Goal: Task Accomplishment & Management: Manage account settings

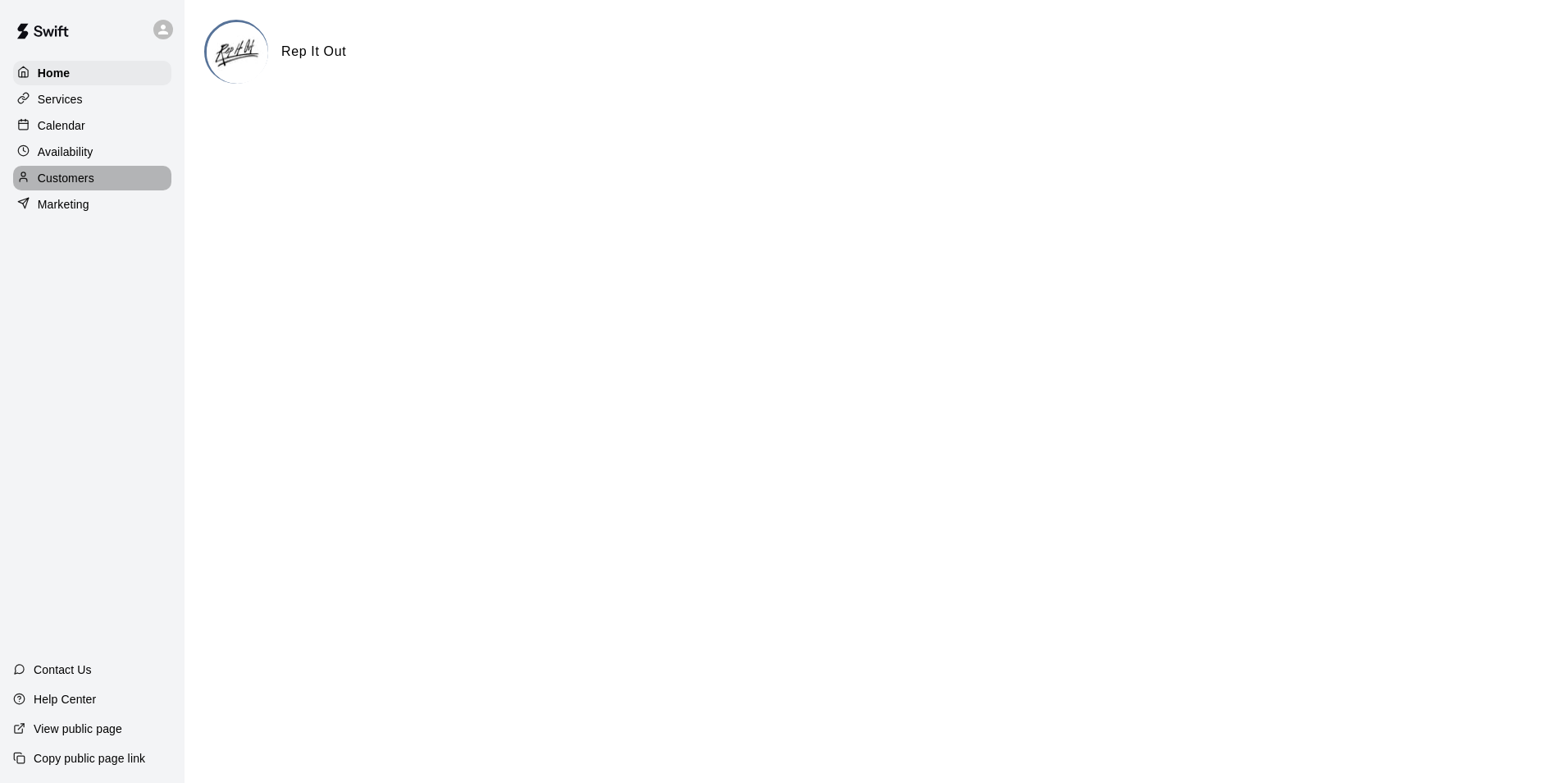
click at [125, 190] on div "Customers" at bounding box center [92, 177] width 158 height 25
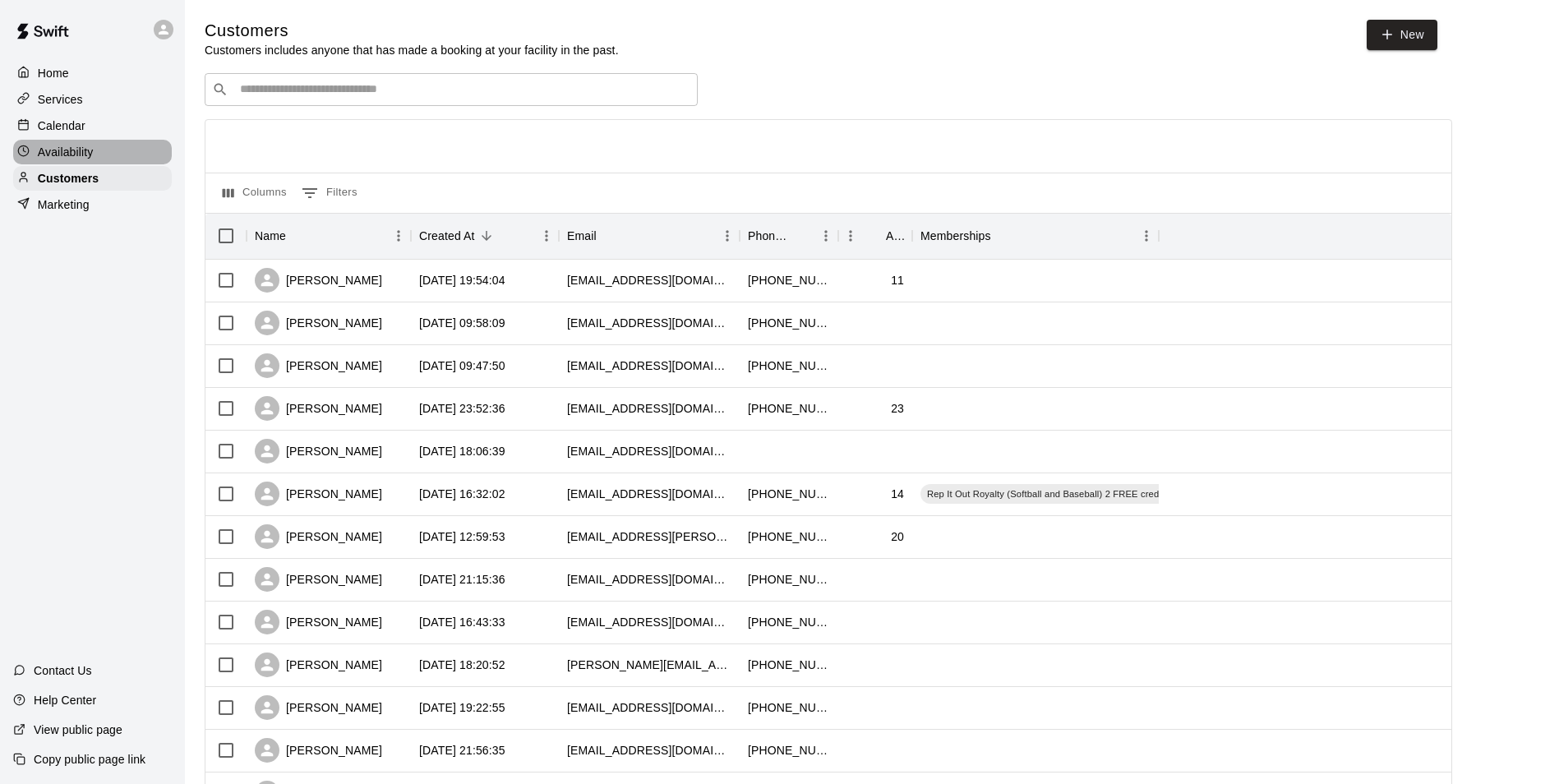
click at [128, 145] on div "Availability" at bounding box center [92, 152] width 159 height 25
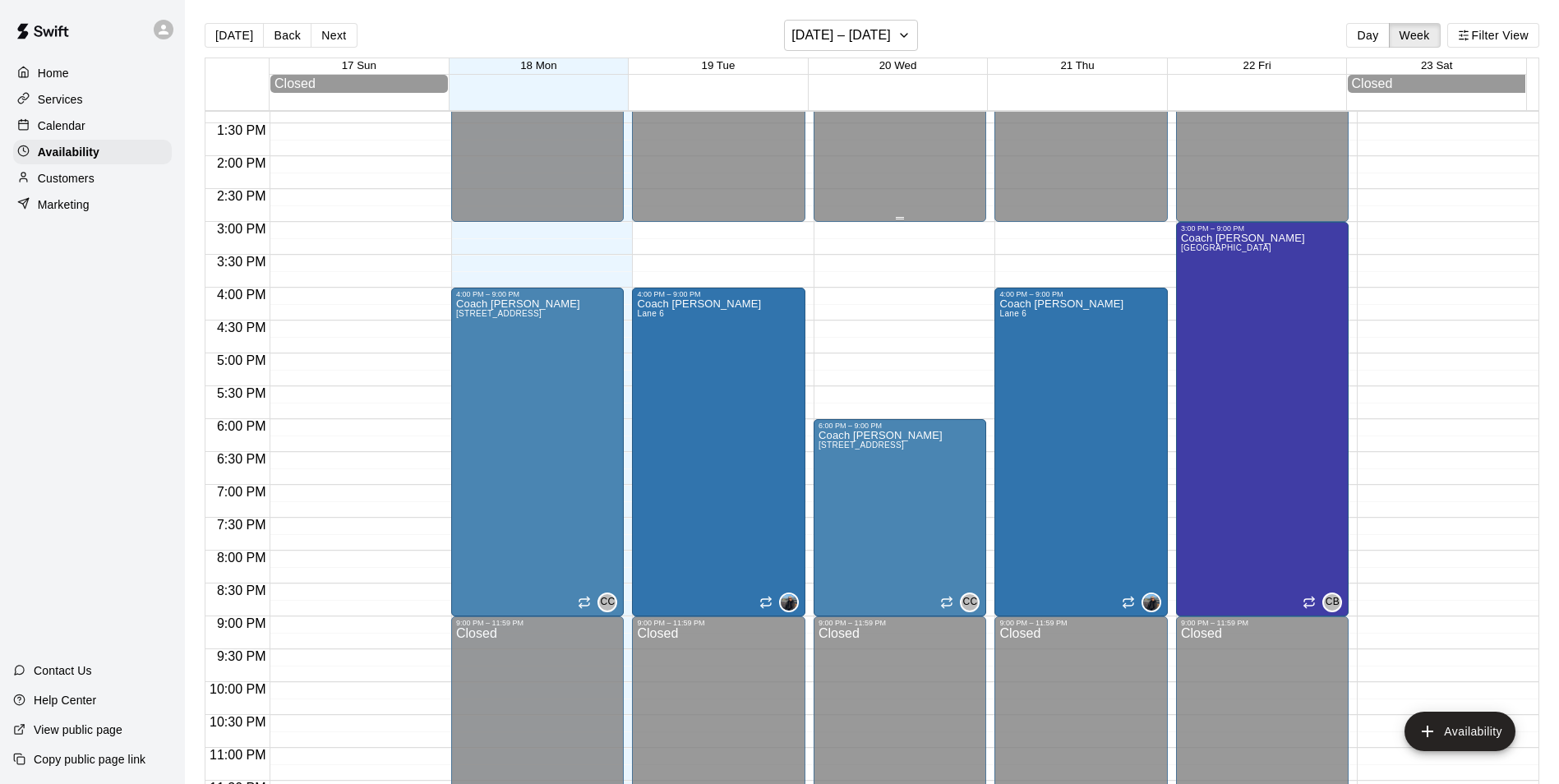
scroll to position [890, 0]
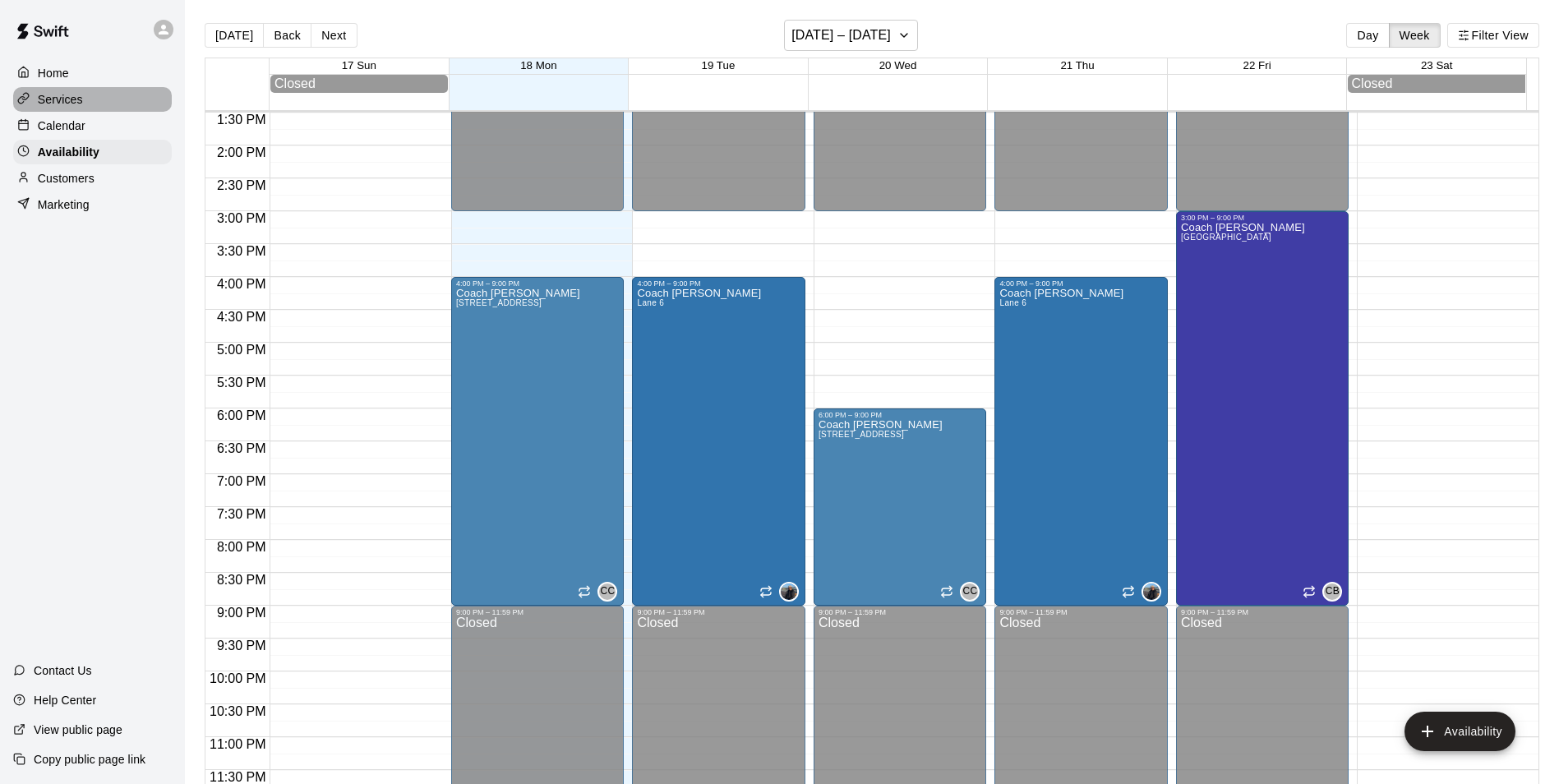
click at [109, 106] on div "Services" at bounding box center [92, 99] width 159 height 25
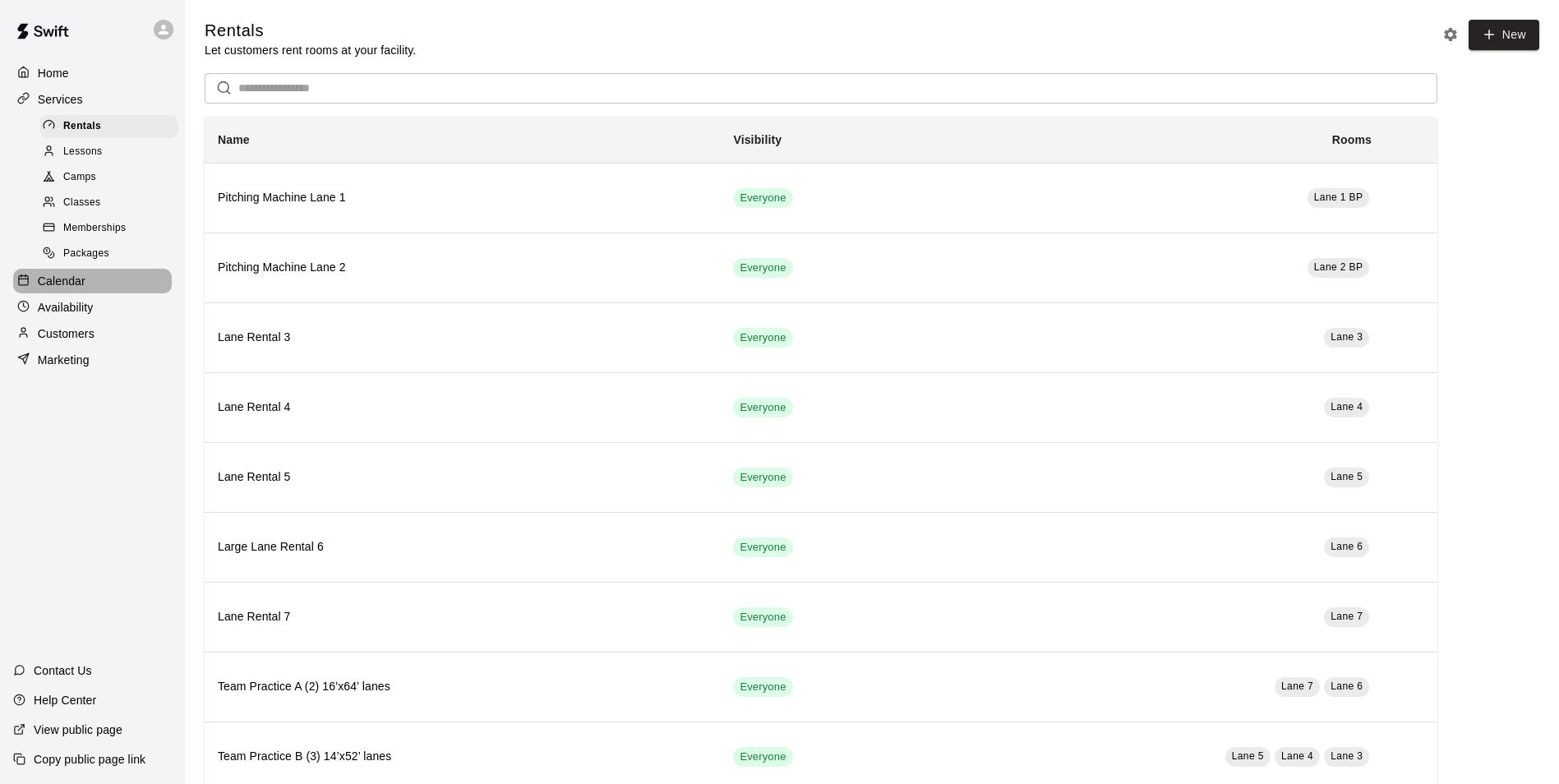
click at [140, 278] on div "Calendar" at bounding box center [92, 280] width 159 height 25
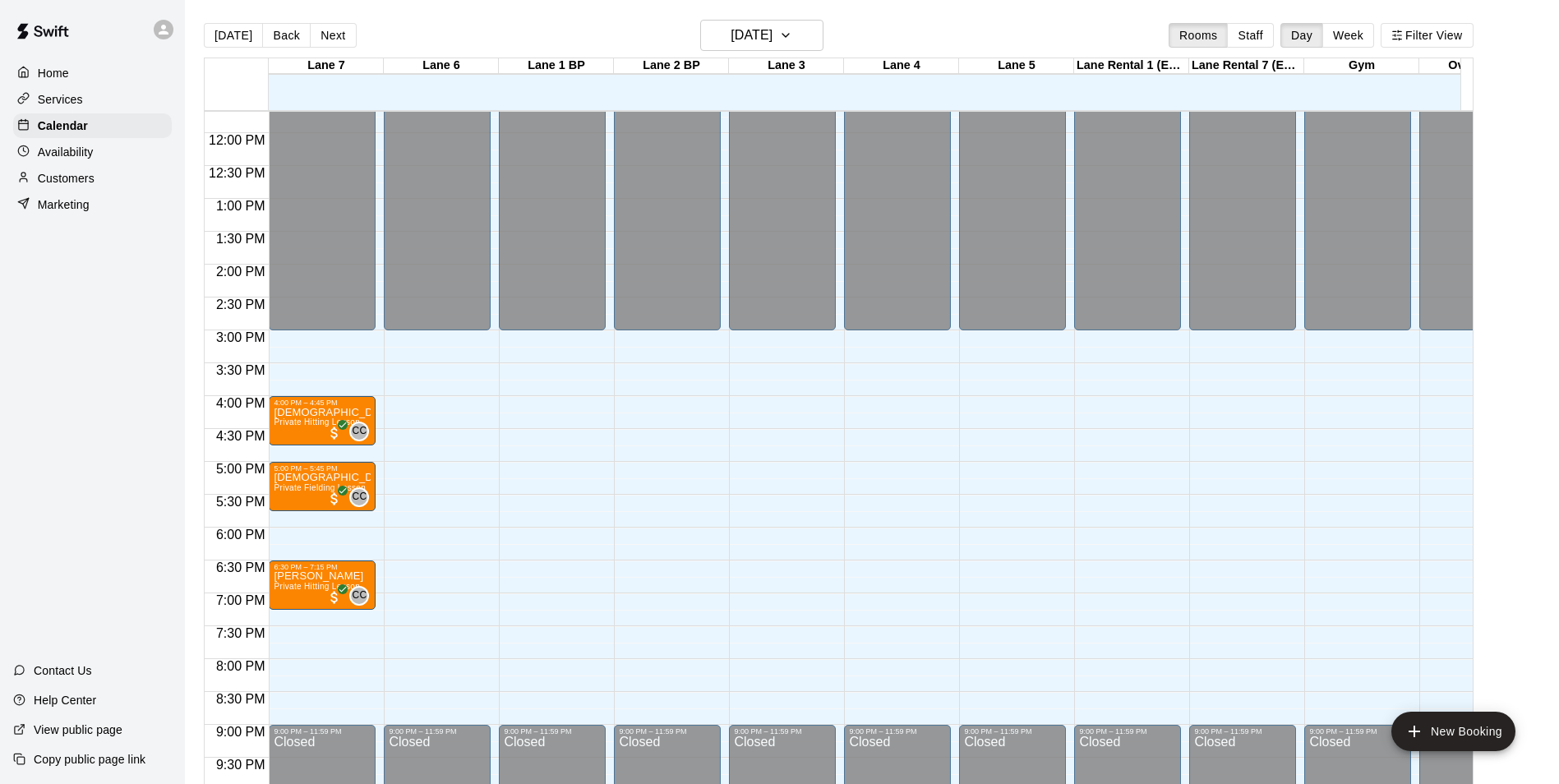
scroll to position [903, 0]
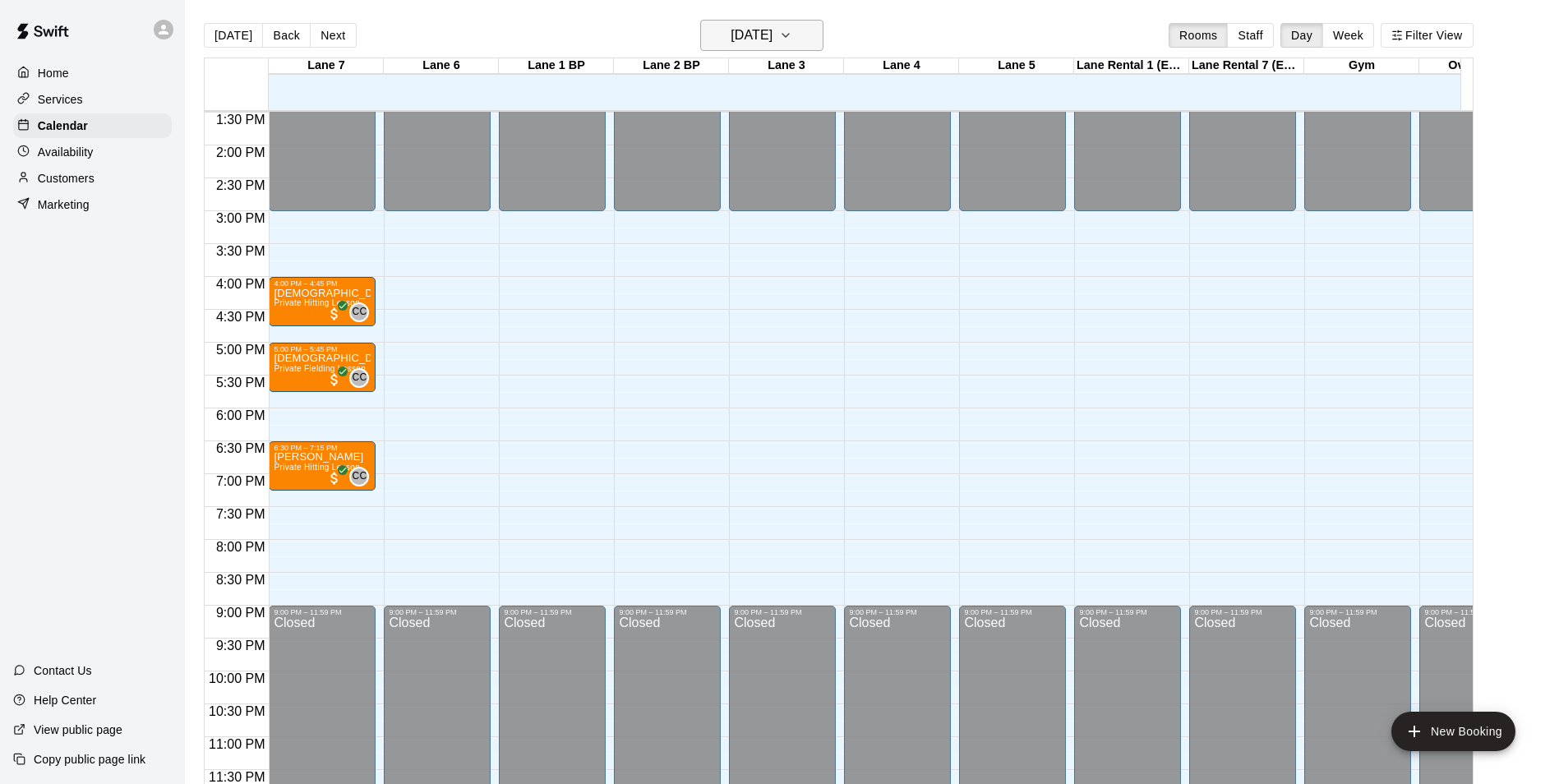
click at [751, 32] on h6 "[DATE]" at bounding box center [752, 35] width 41 height 23
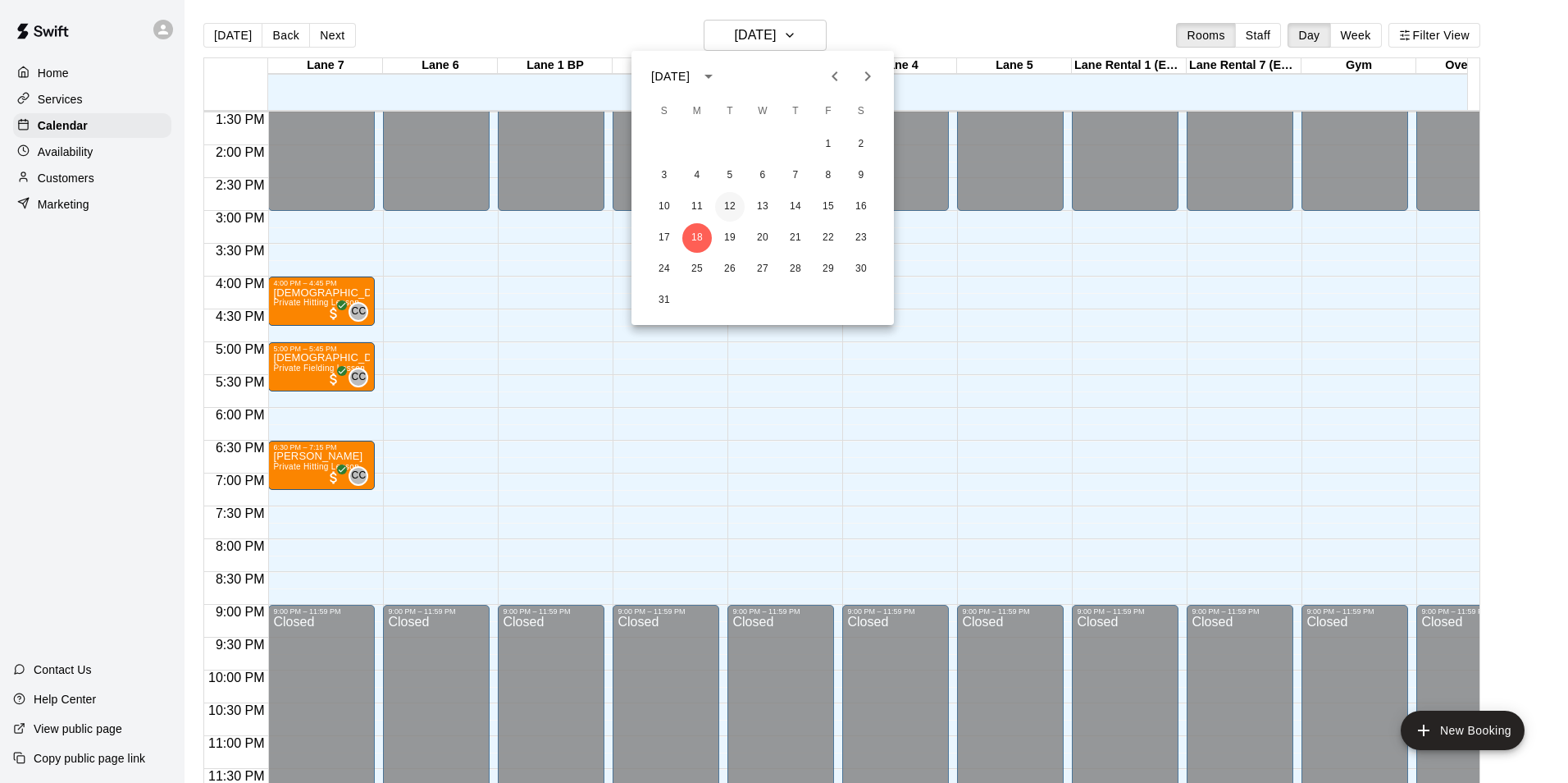
click at [734, 210] on button "12" at bounding box center [729, 207] width 30 height 30
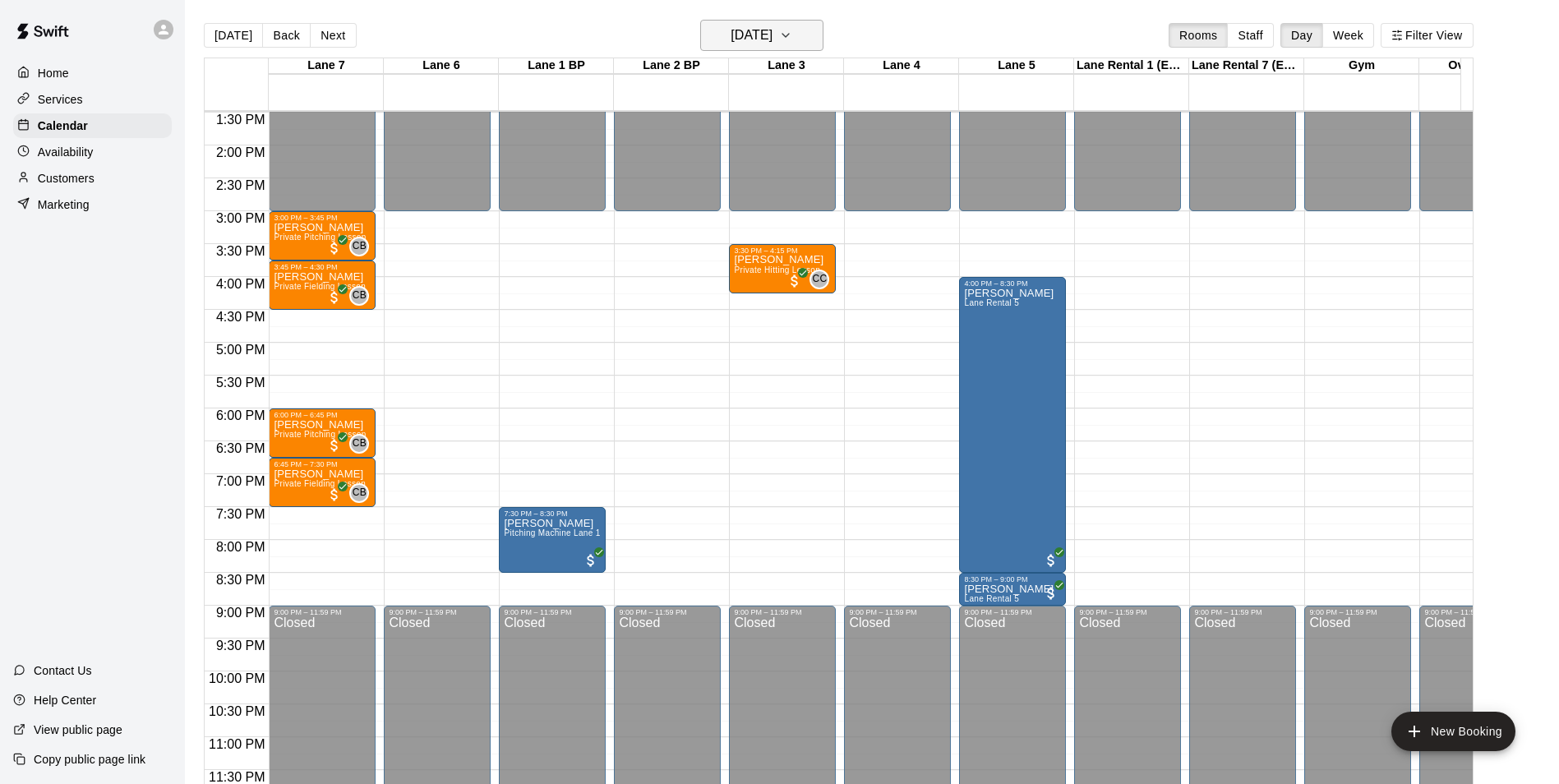
click at [771, 41] on h6 "[DATE]" at bounding box center [752, 35] width 41 height 23
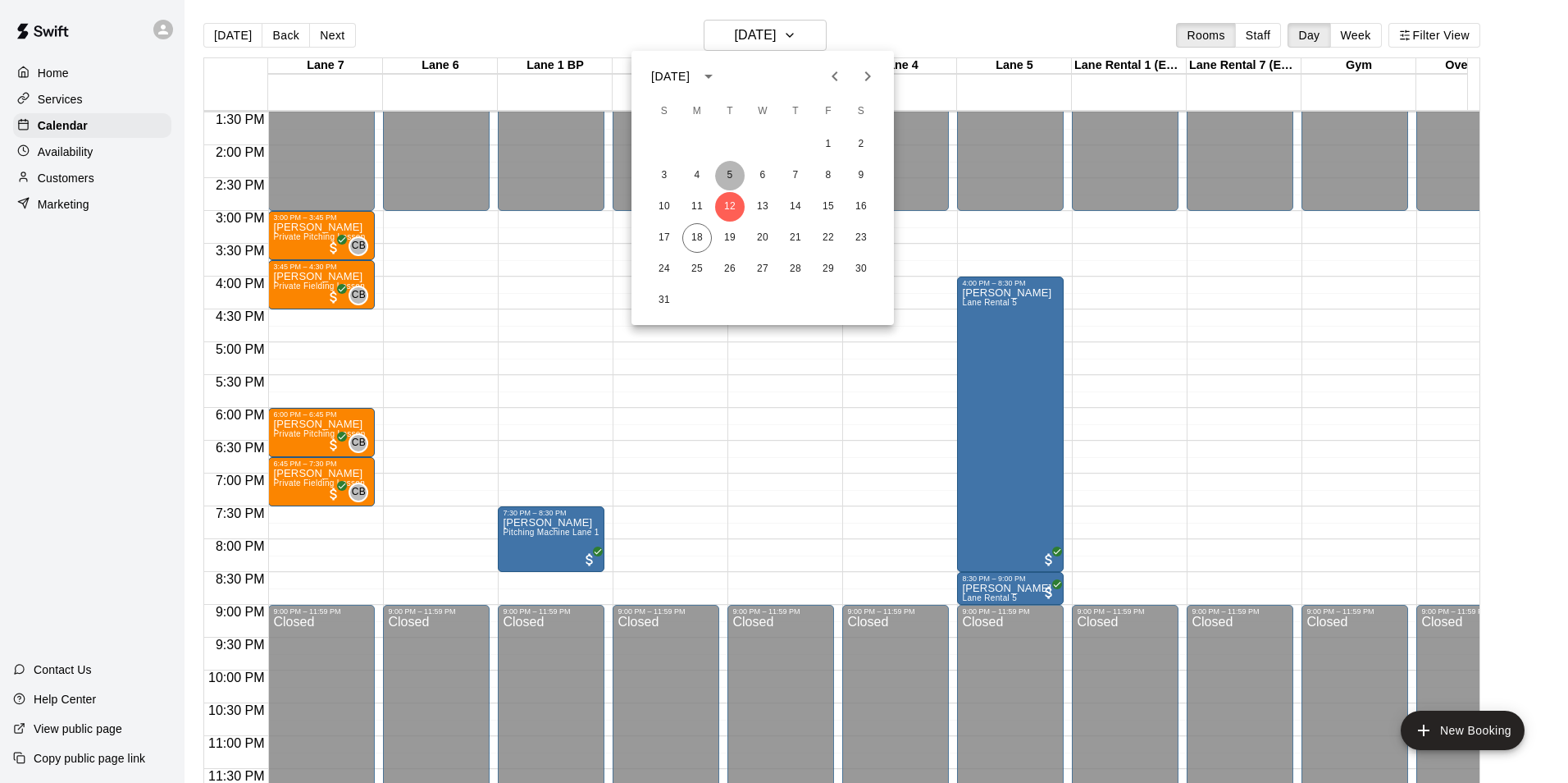
click at [725, 182] on button "5" at bounding box center [729, 175] width 30 height 30
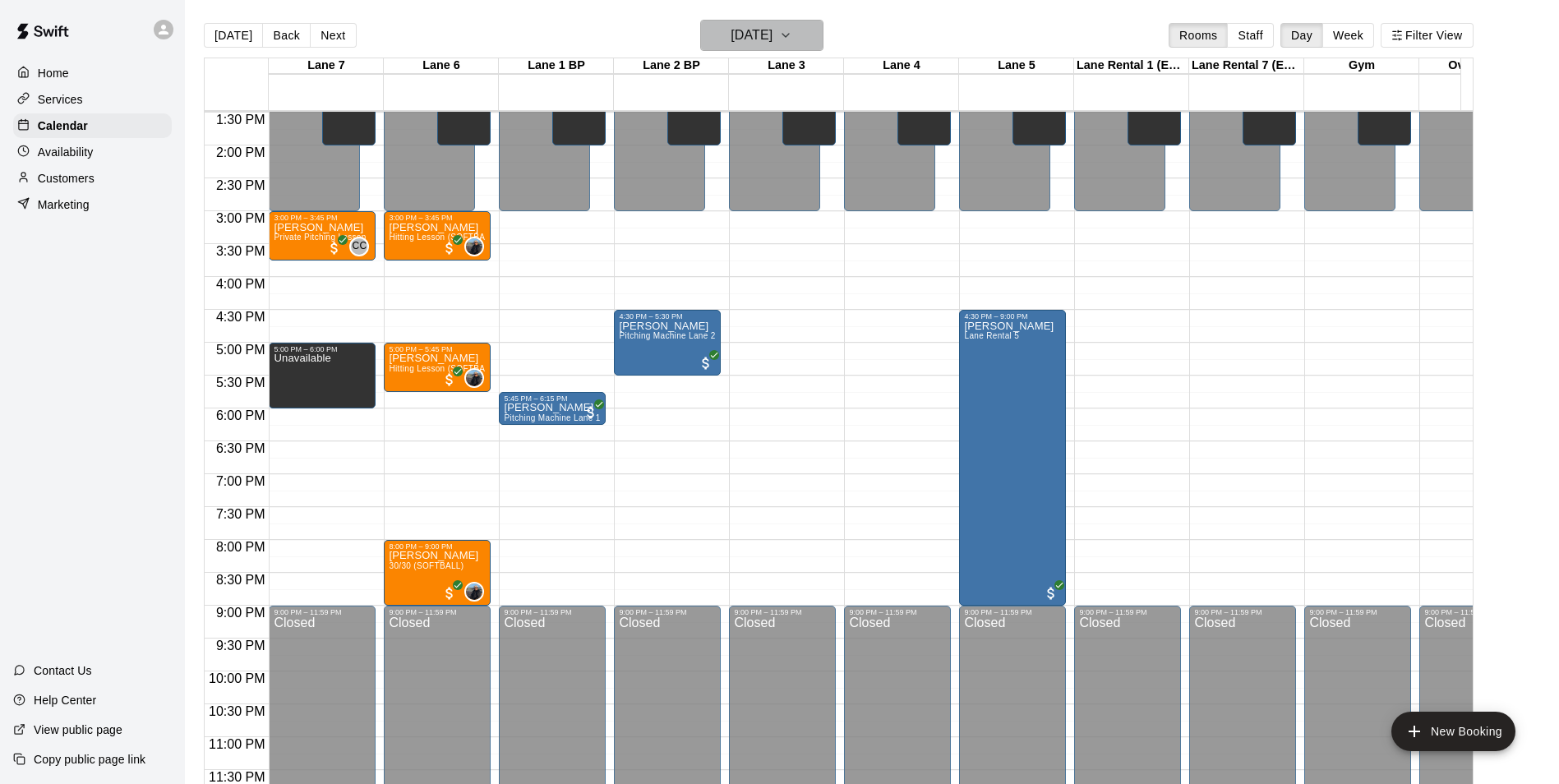
click at [773, 36] on h6 "[DATE]" at bounding box center [752, 35] width 41 height 23
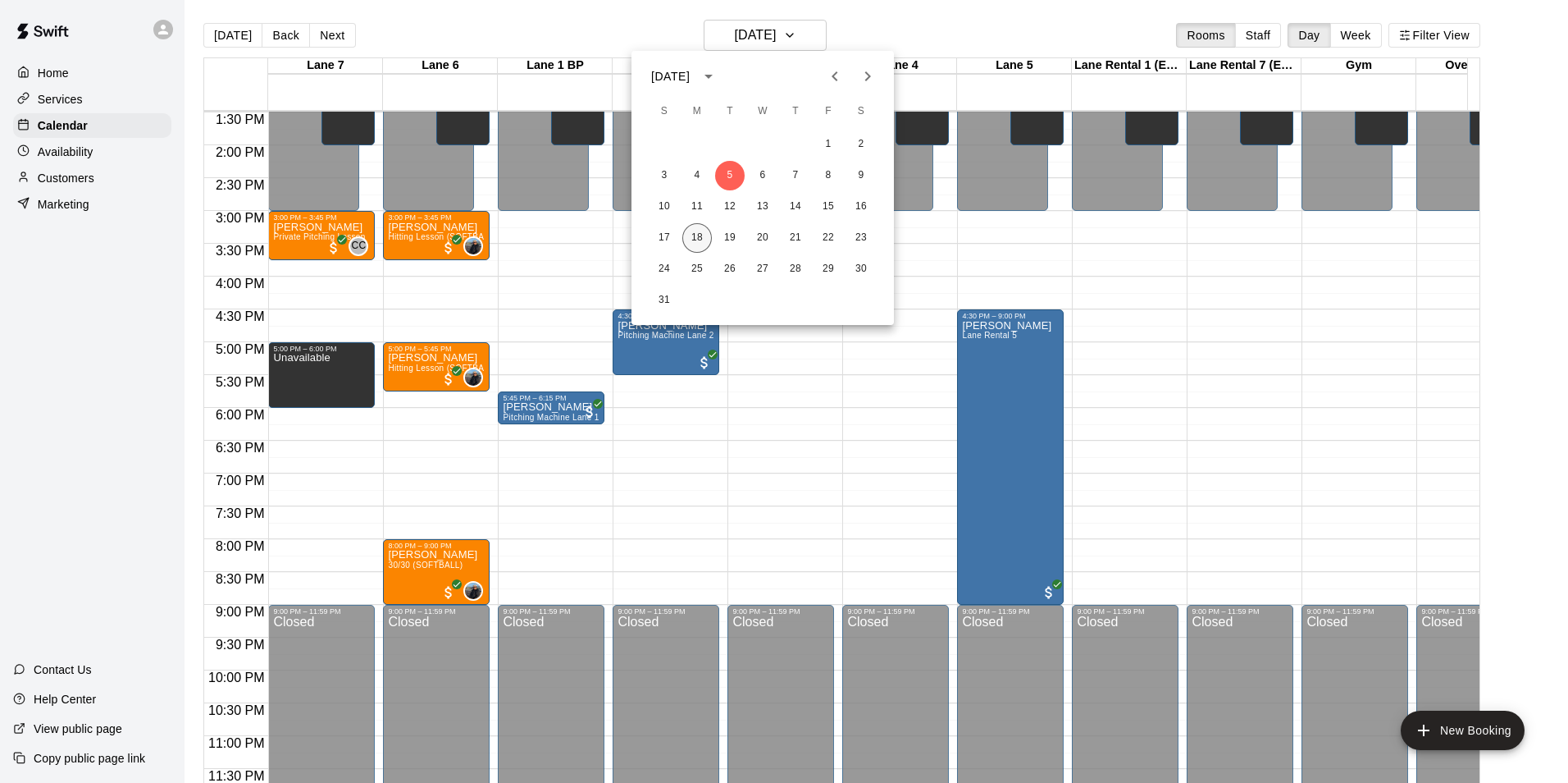
click at [701, 233] on button "18" at bounding box center [697, 238] width 30 height 30
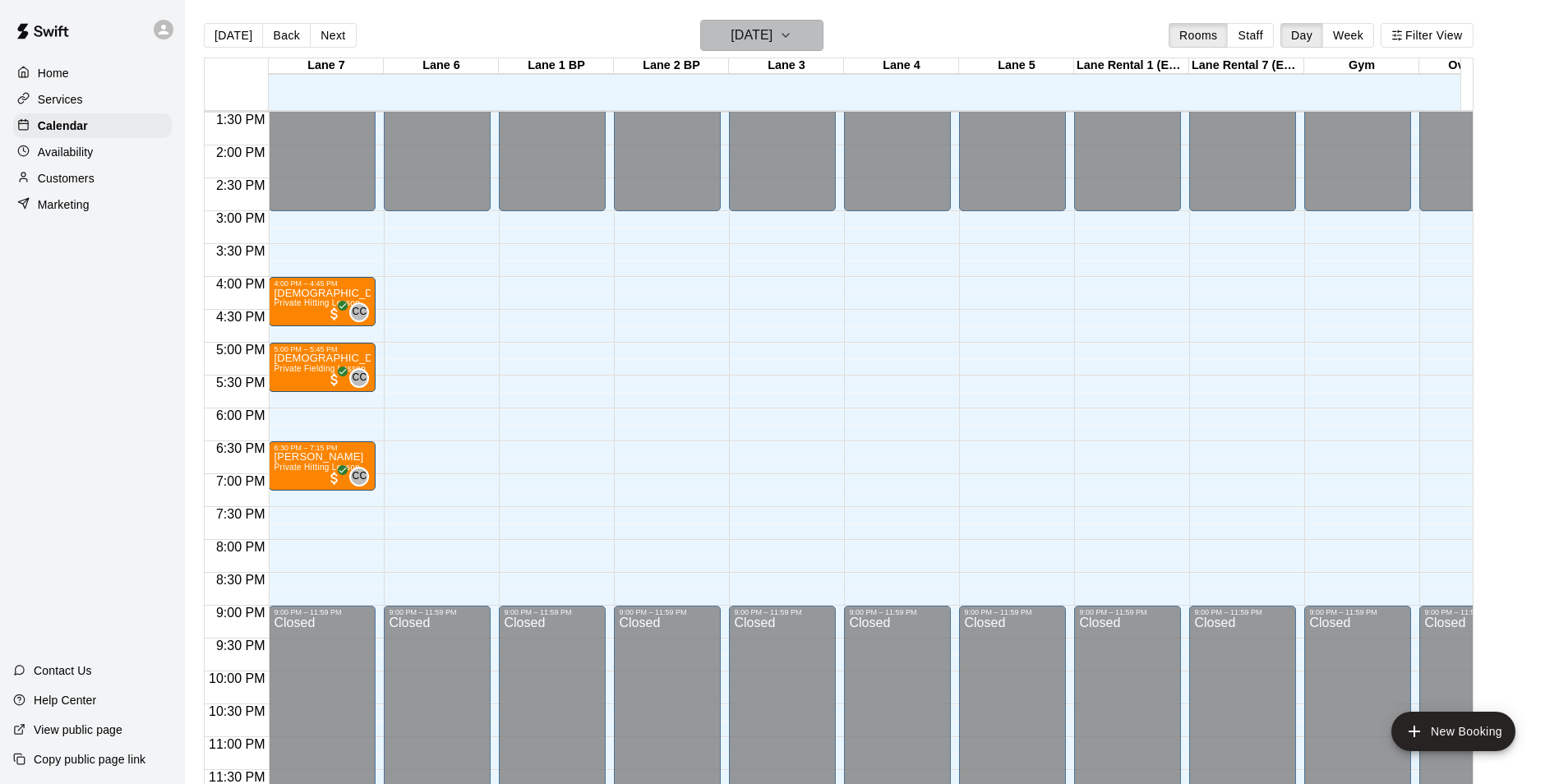
click at [773, 42] on h6 "[DATE]" at bounding box center [752, 35] width 41 height 23
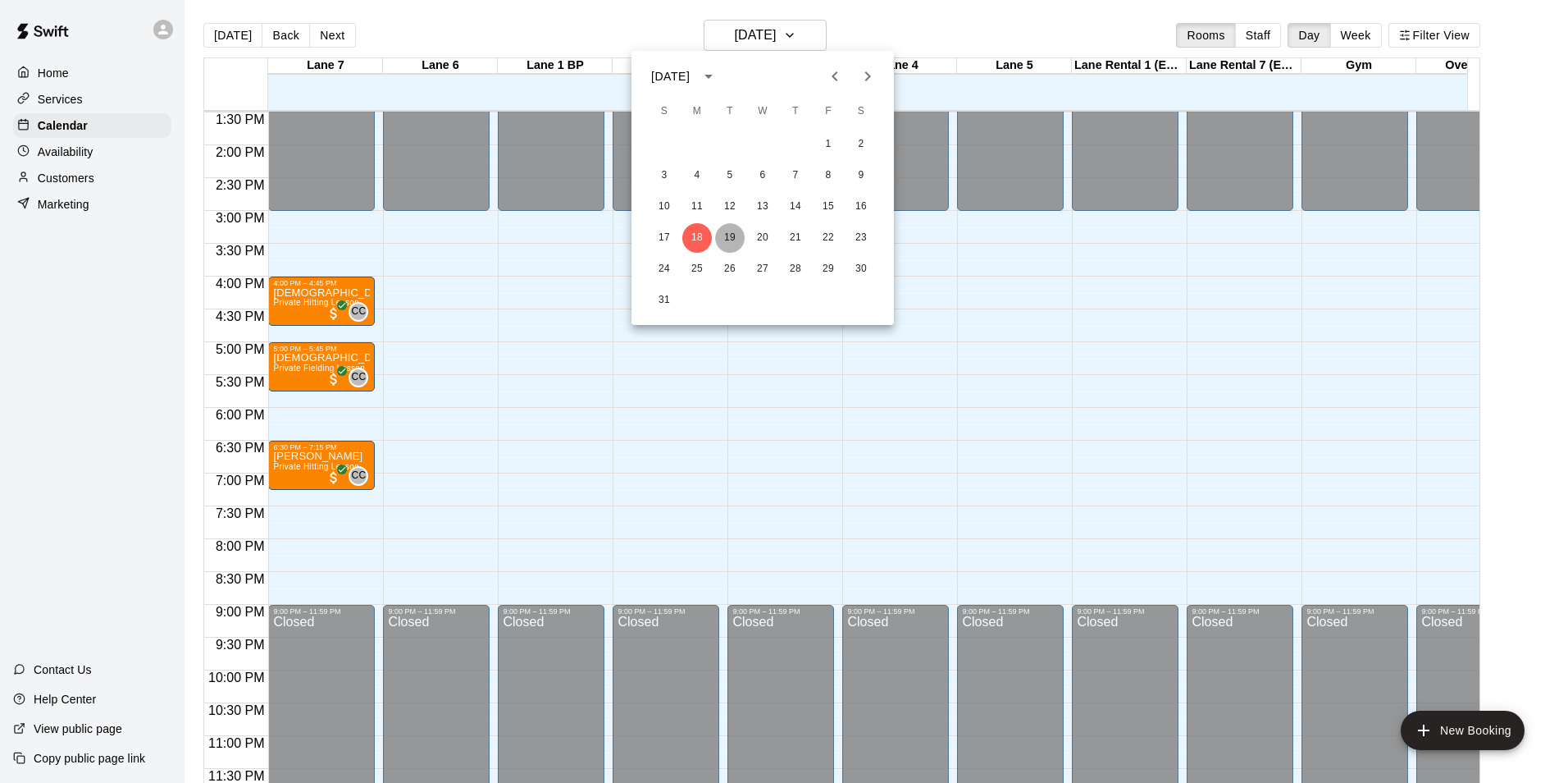
click at [726, 235] on button "19" at bounding box center [729, 238] width 30 height 30
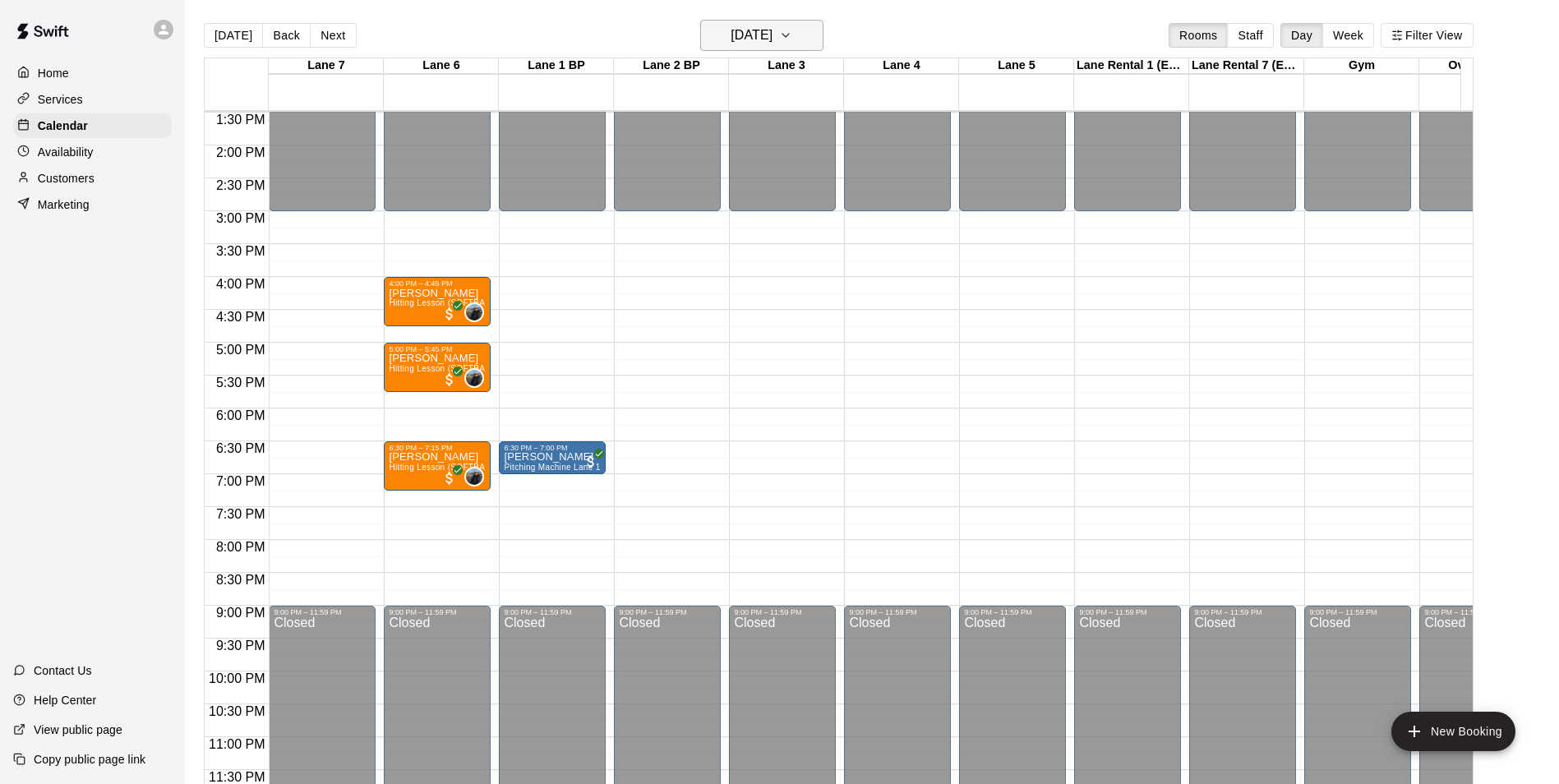
click at [748, 41] on h6 "[DATE]" at bounding box center [752, 35] width 41 height 23
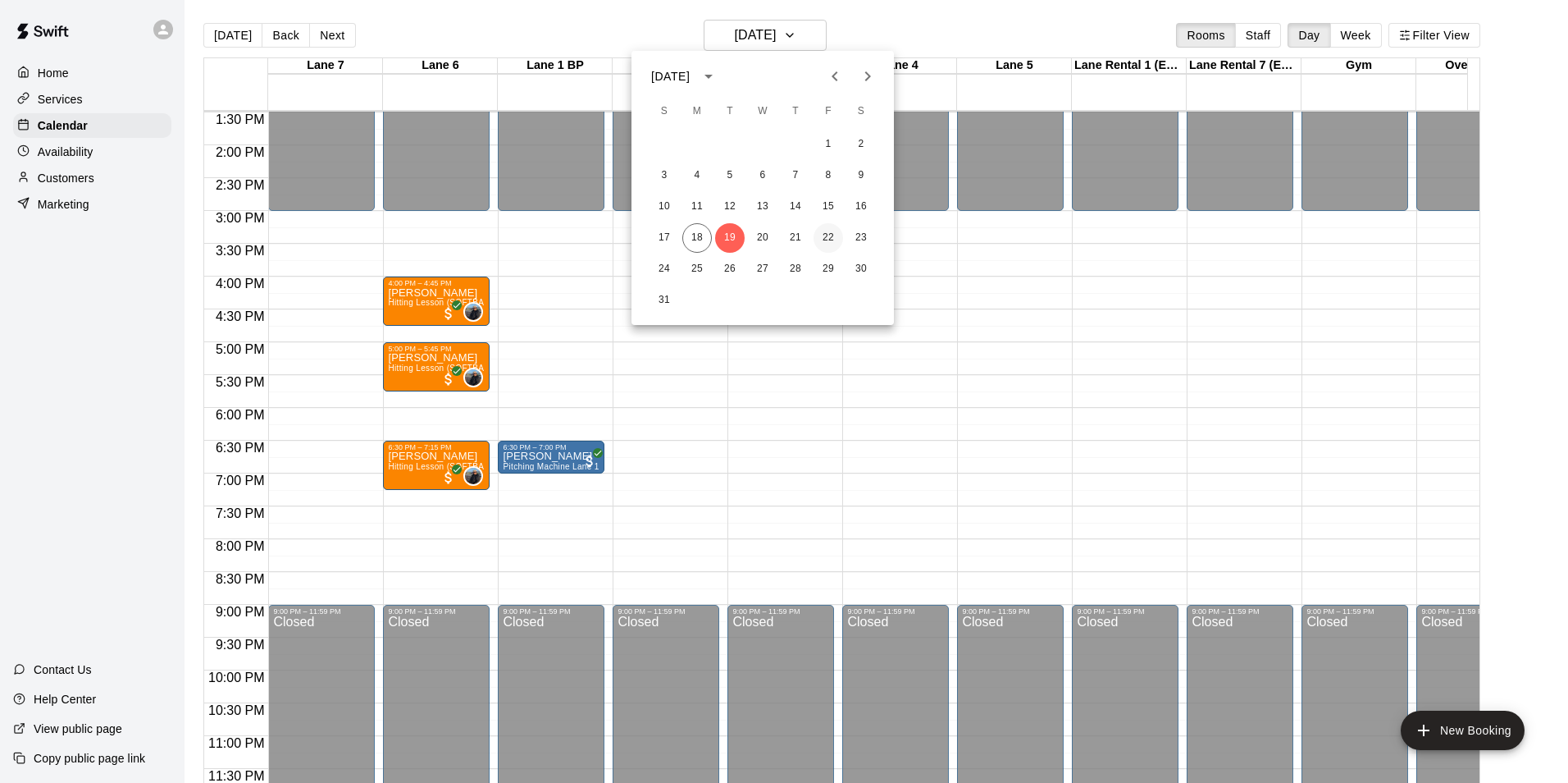
click at [817, 238] on button "22" at bounding box center [828, 238] width 30 height 30
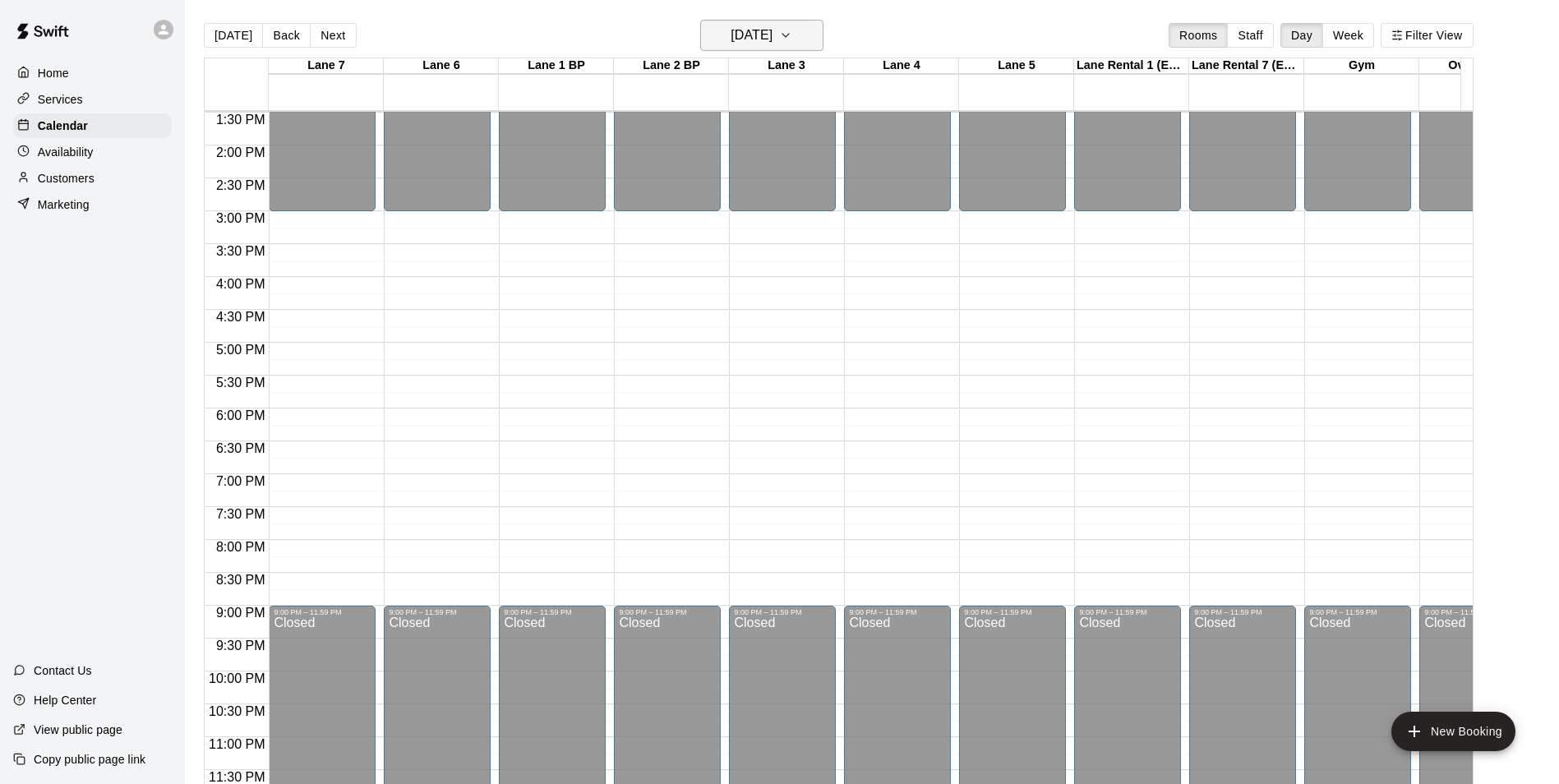
click at [773, 36] on h6 "[DATE]" at bounding box center [752, 35] width 41 height 23
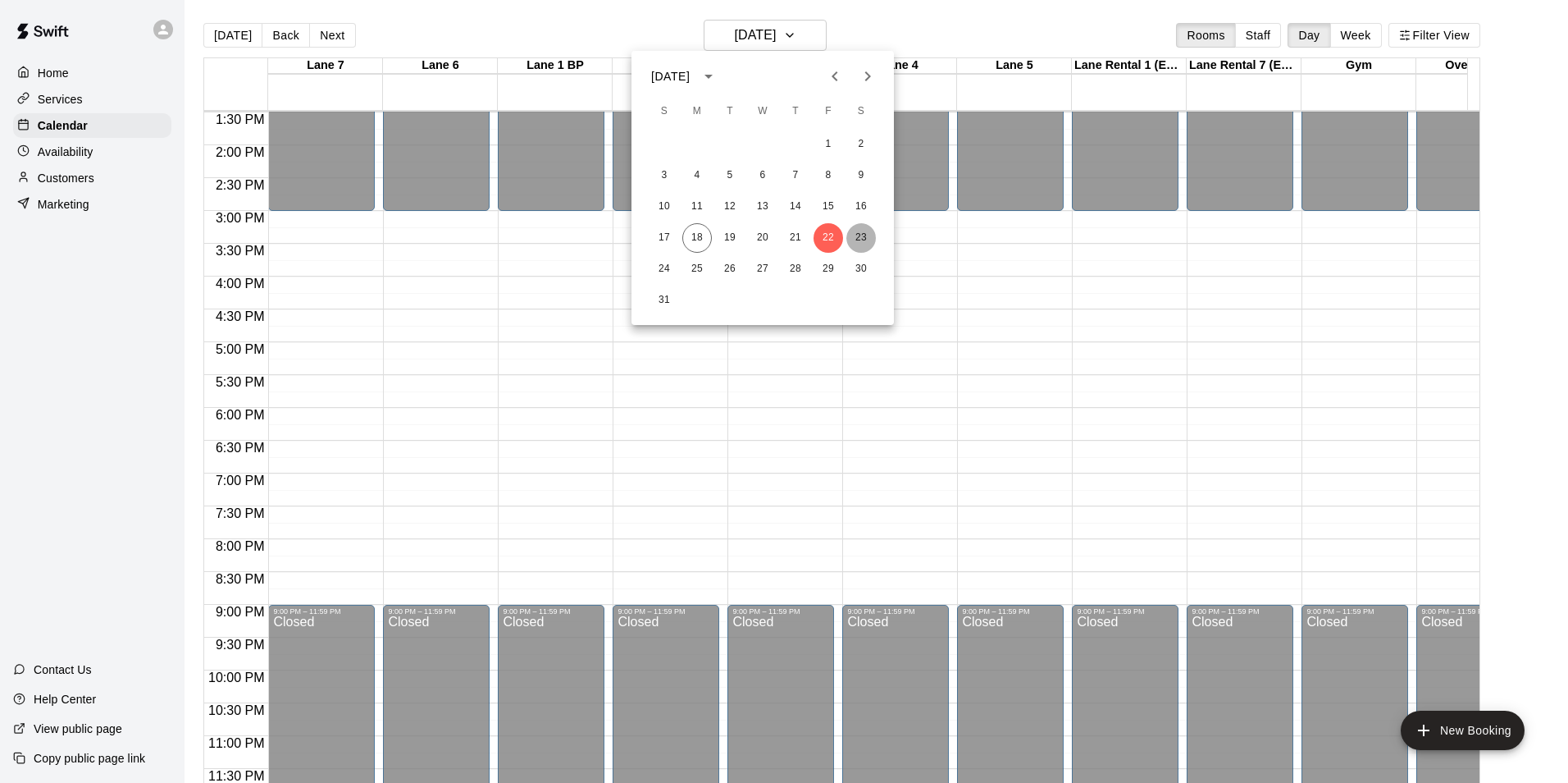
click at [867, 231] on button "23" at bounding box center [861, 238] width 30 height 30
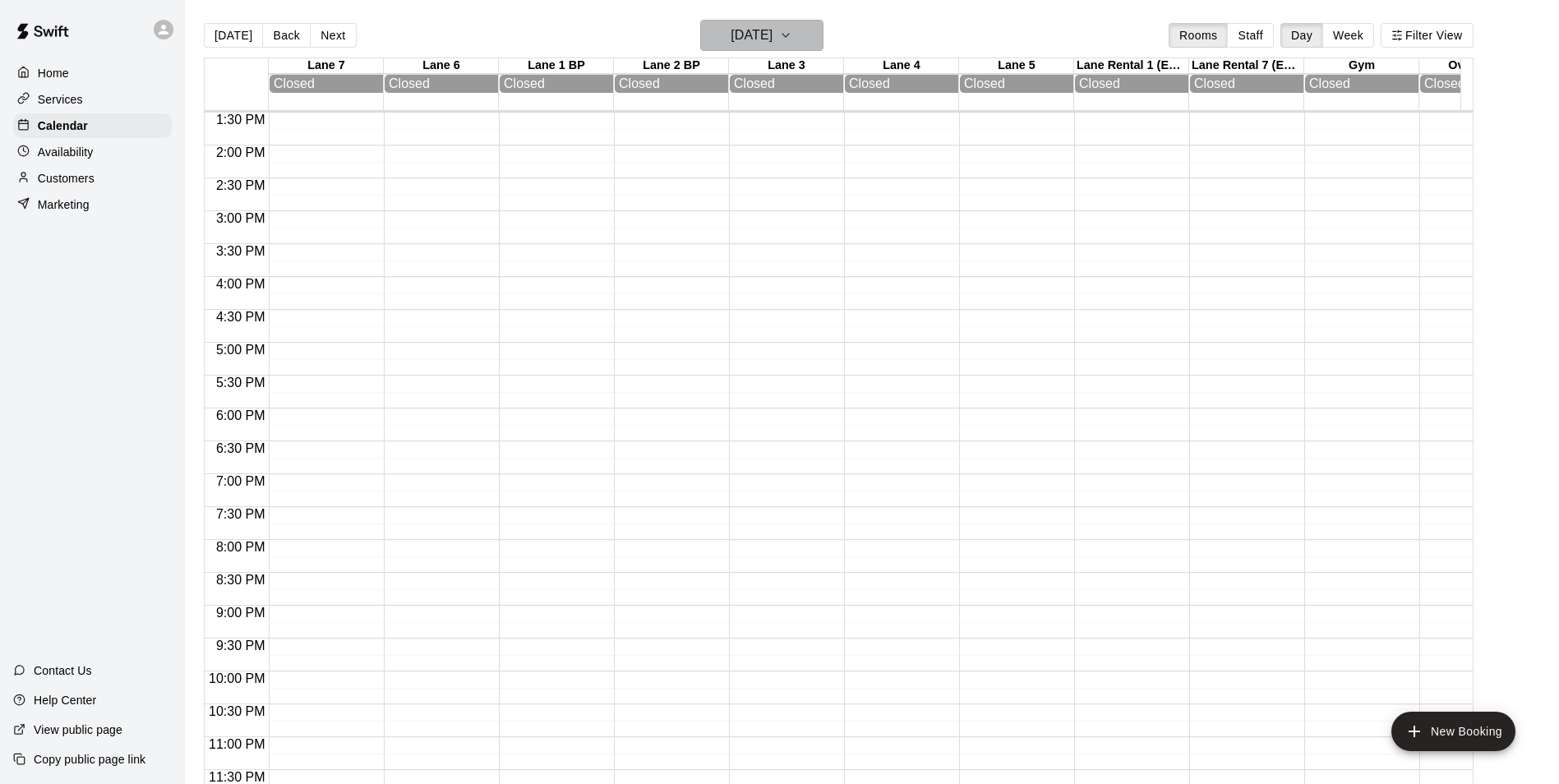
click at [773, 41] on h6 "[DATE]" at bounding box center [752, 35] width 41 height 23
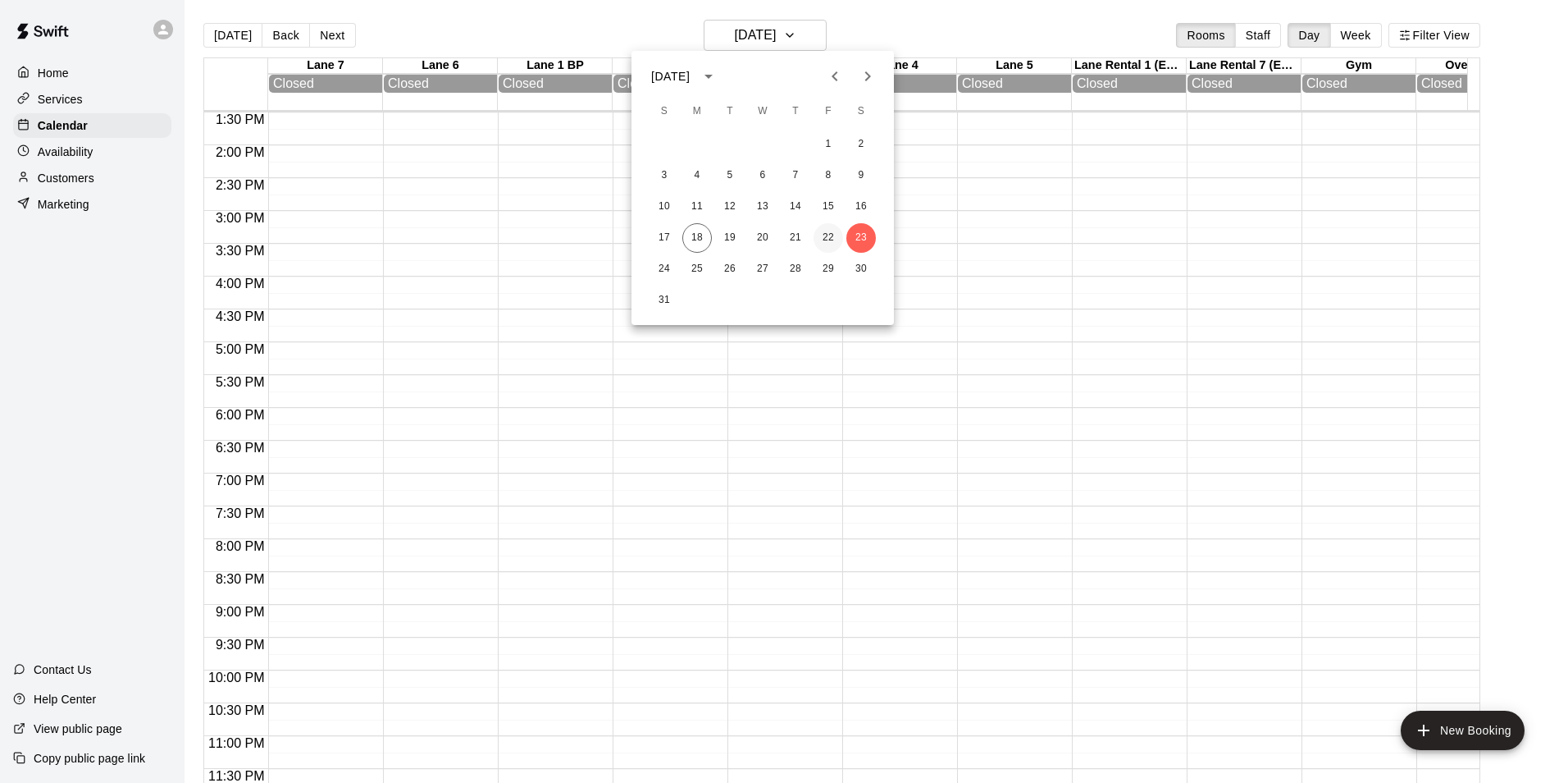
click at [829, 231] on button "22" at bounding box center [828, 238] width 30 height 30
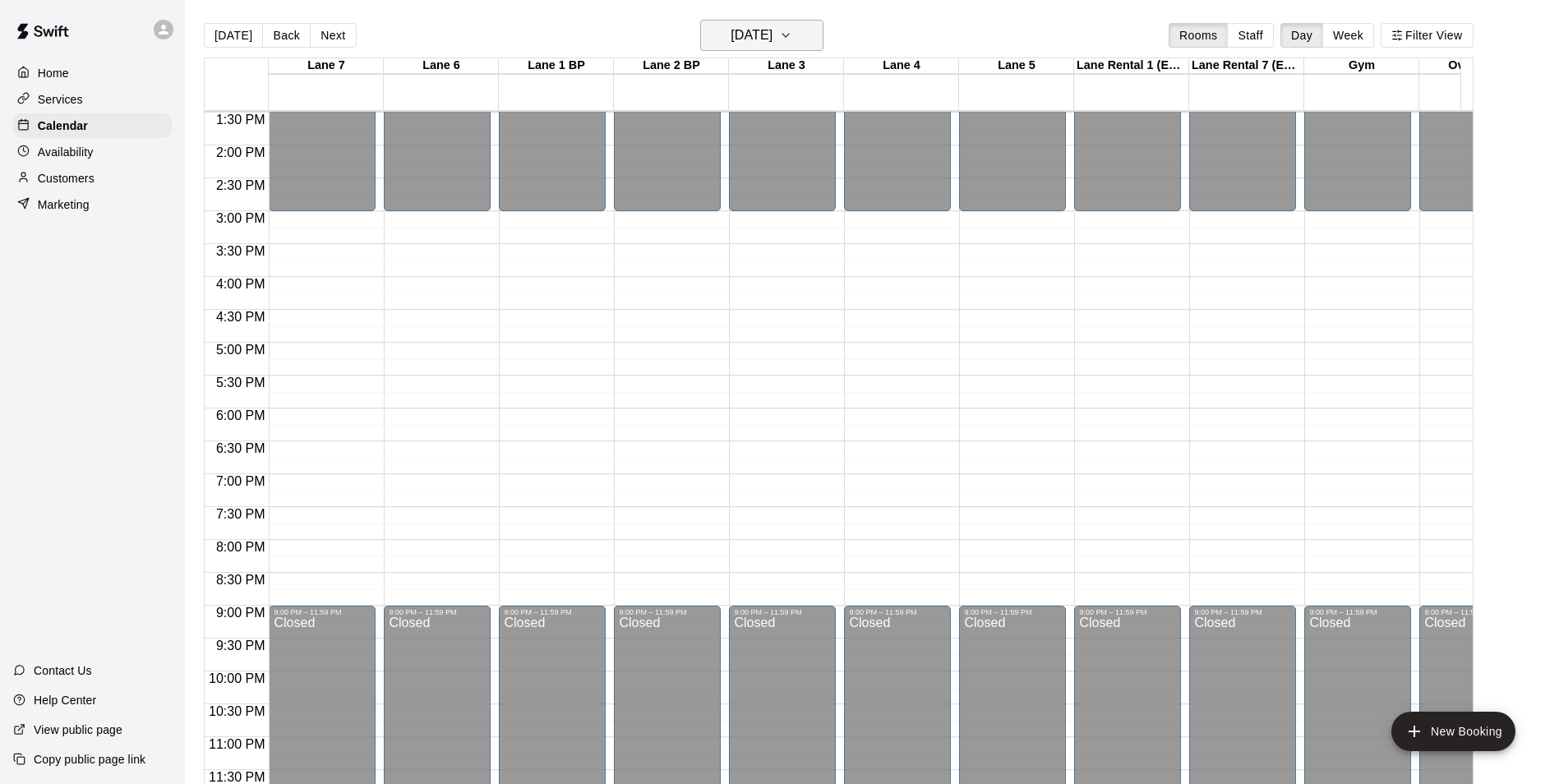
click at [773, 39] on h6 "[DATE]" at bounding box center [752, 35] width 41 height 23
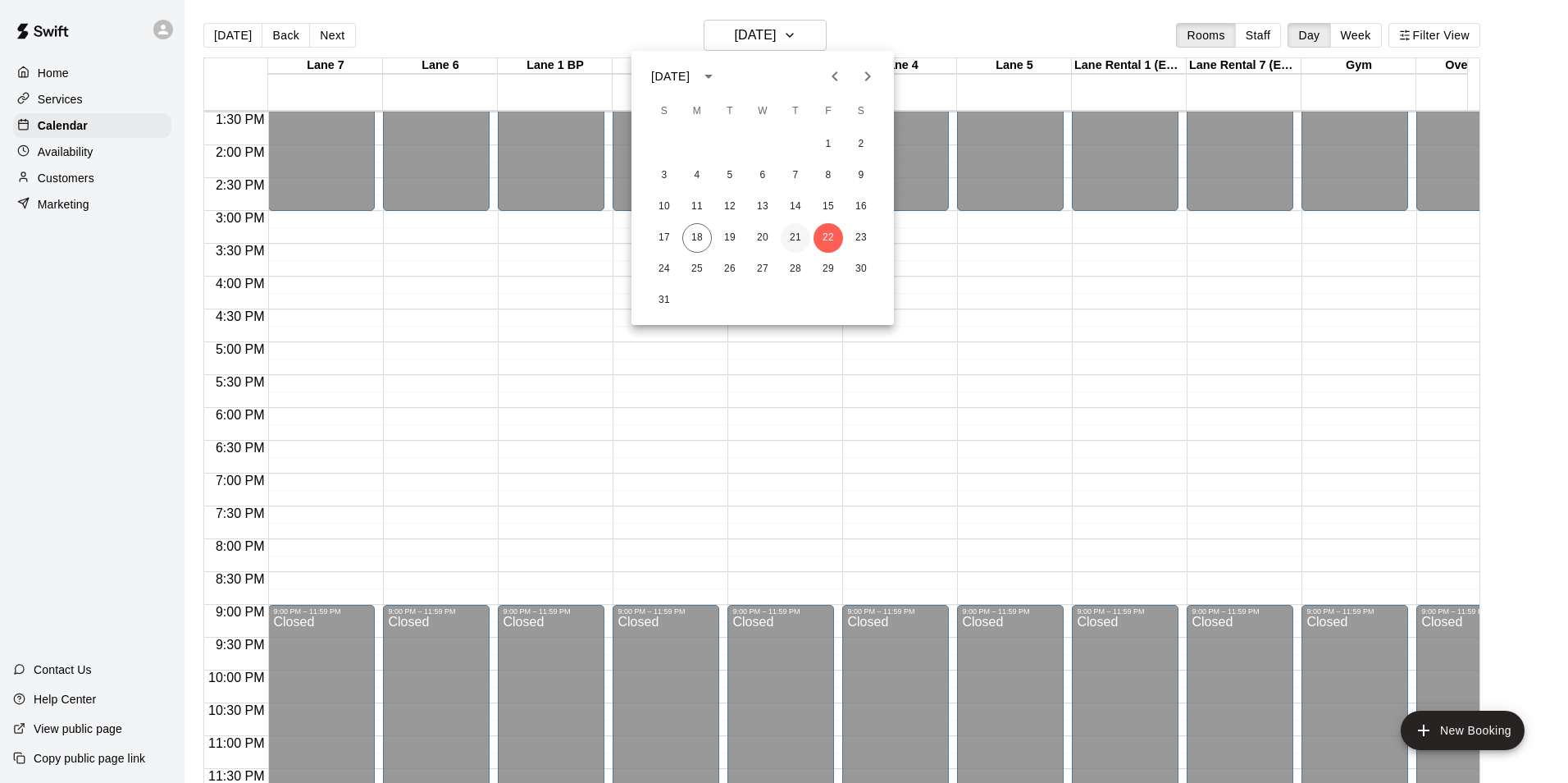
click at [787, 227] on div "17 18 19 20 21 22 23" at bounding box center [762, 238] width 263 height 30
click at [787, 227] on button "21" at bounding box center [795, 238] width 30 height 30
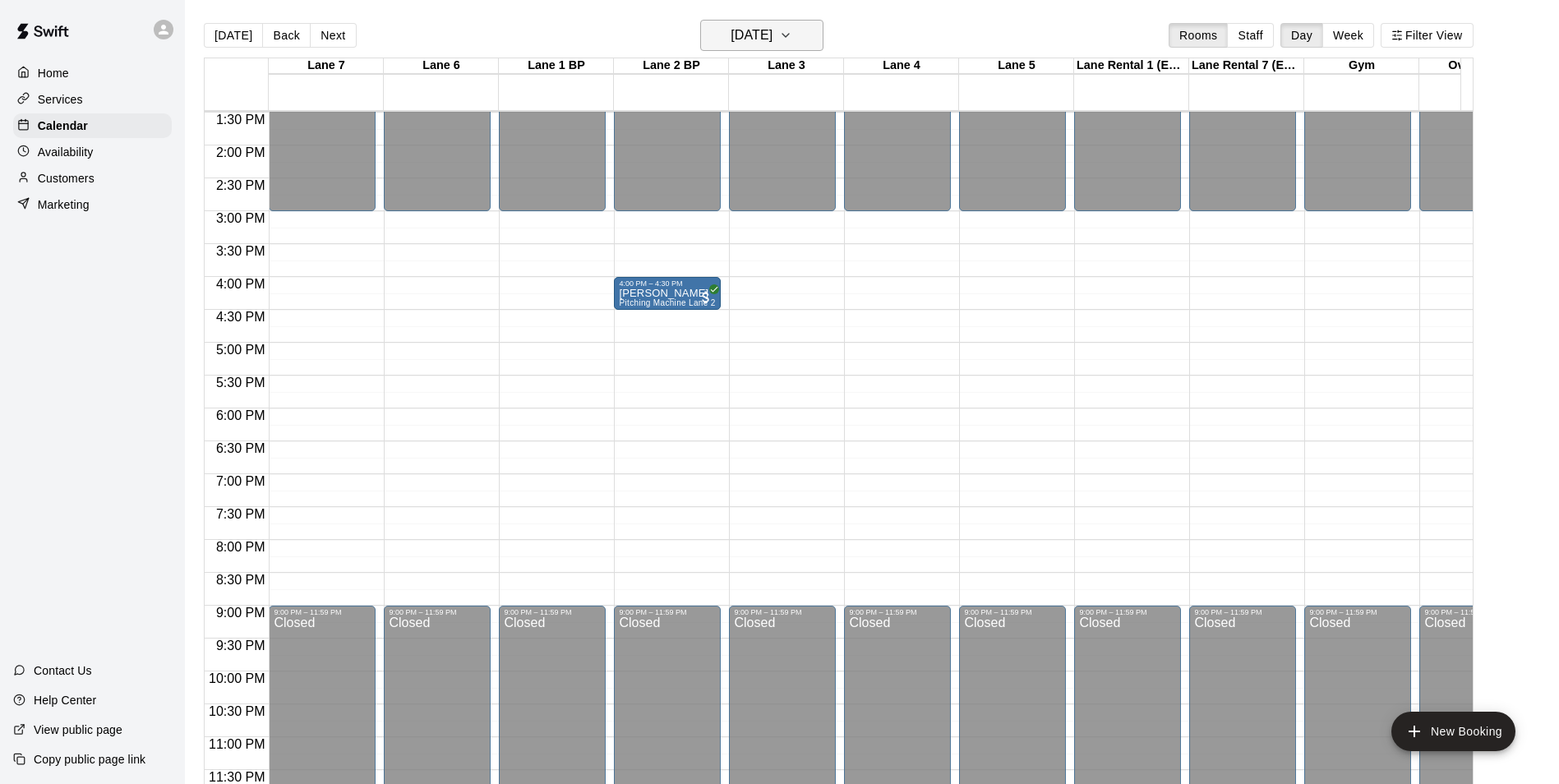
click at [773, 36] on h6 "[DATE]" at bounding box center [752, 35] width 41 height 23
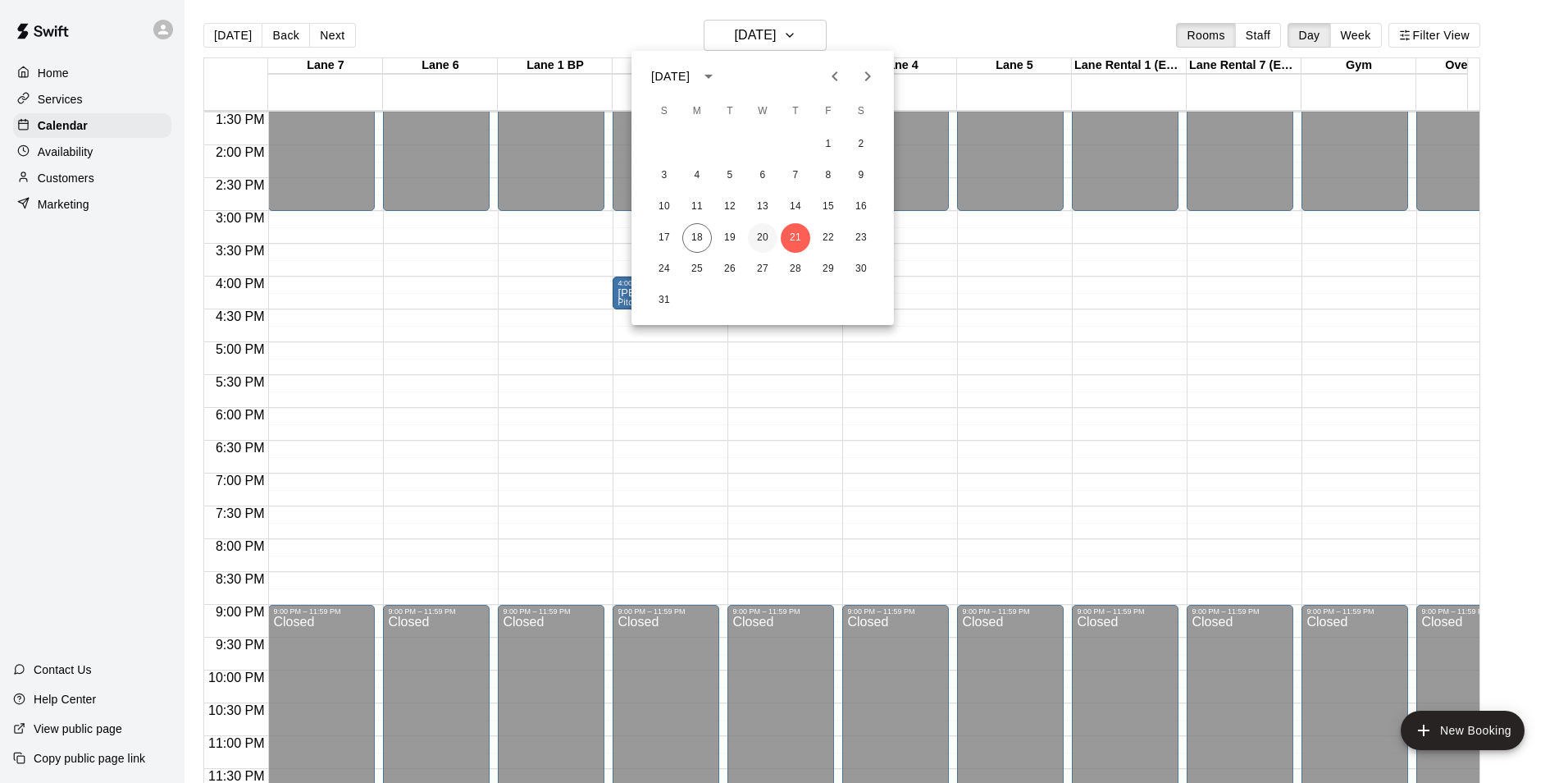
click at [758, 234] on button "20" at bounding box center [763, 238] width 30 height 30
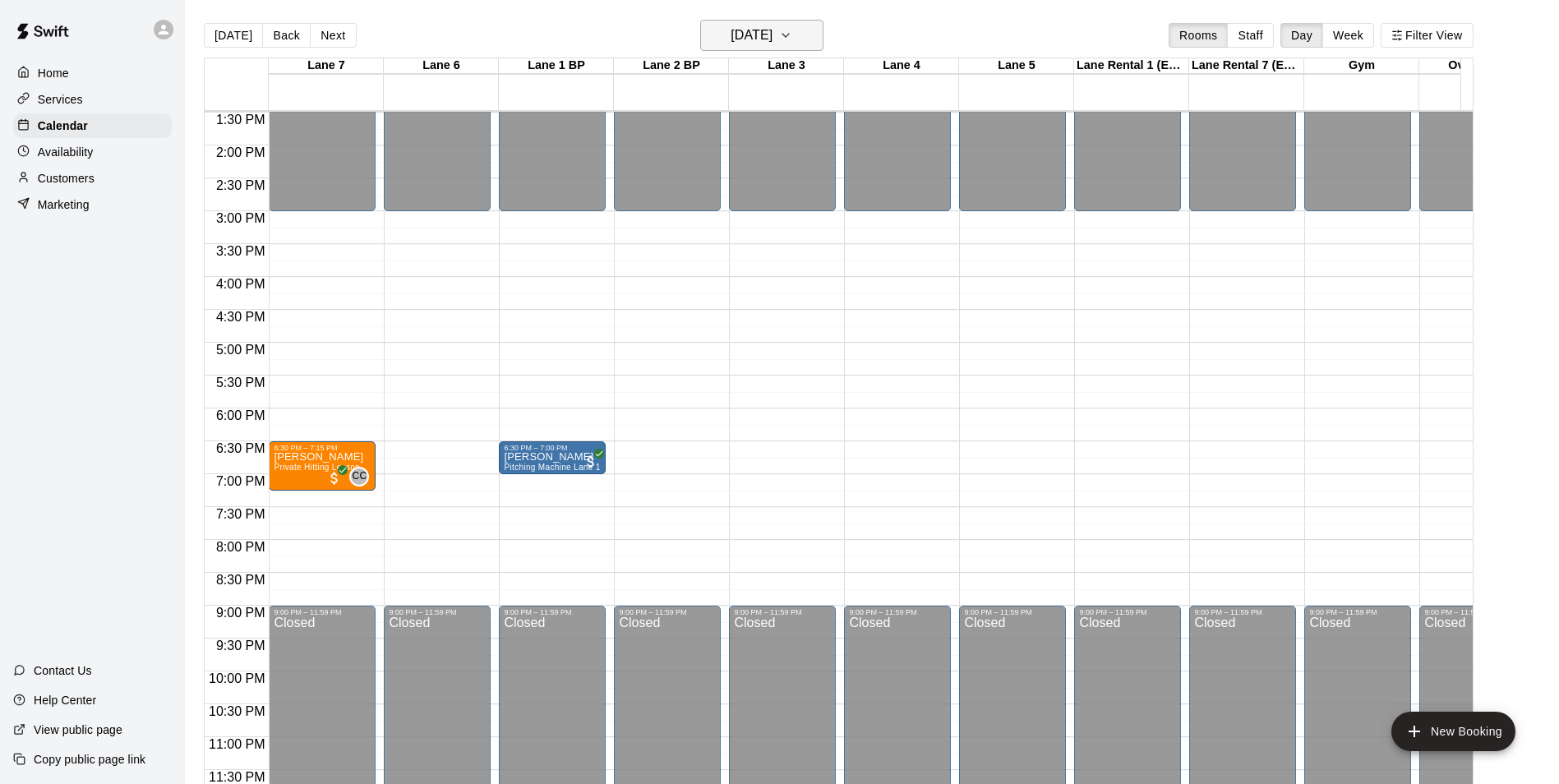
click at [773, 45] on h6 "[DATE]" at bounding box center [752, 35] width 41 height 23
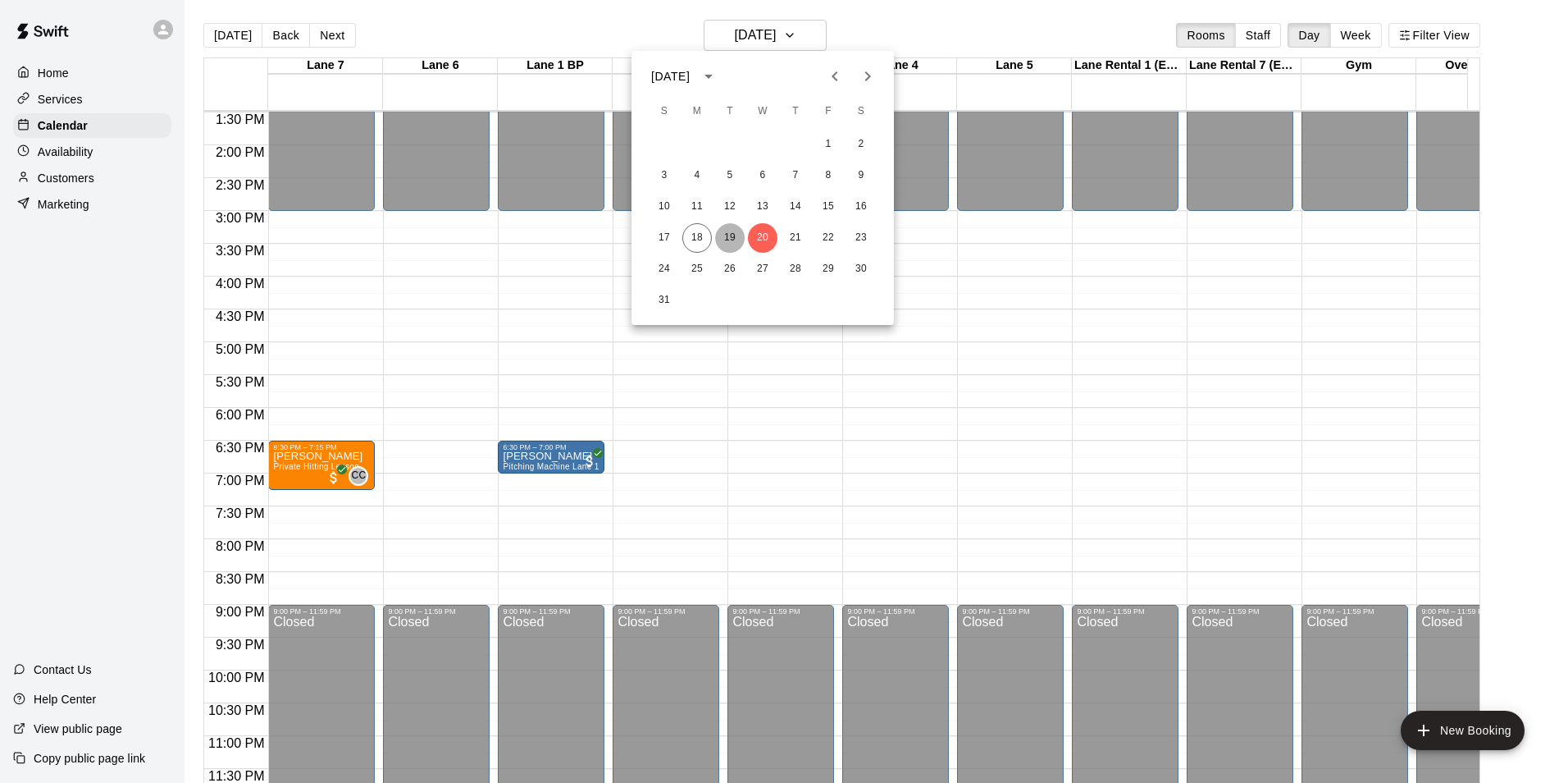
click at [727, 246] on button "19" at bounding box center [729, 238] width 30 height 30
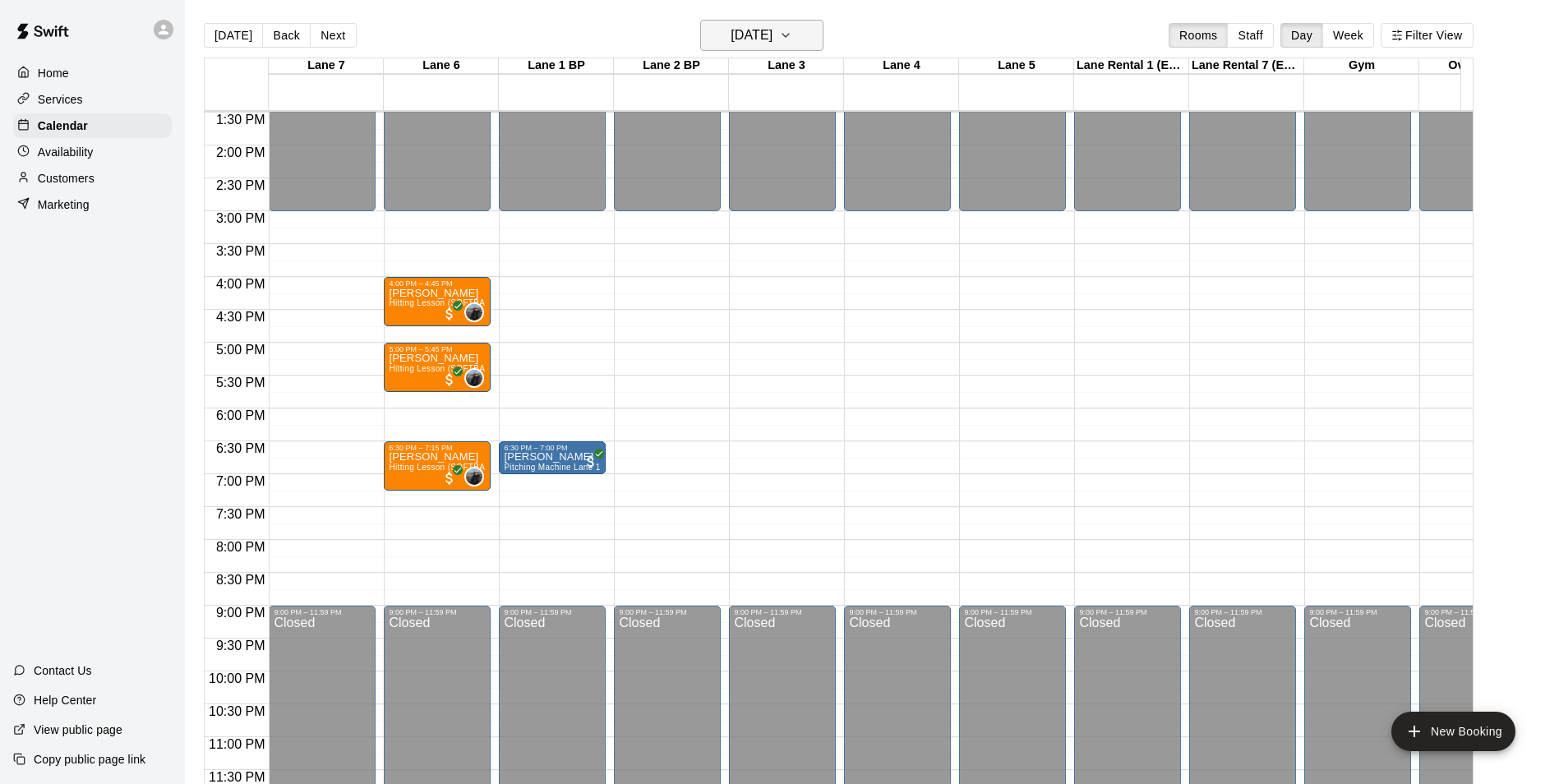
click at [731, 46] on h6 "[DATE]" at bounding box center [752, 35] width 41 height 23
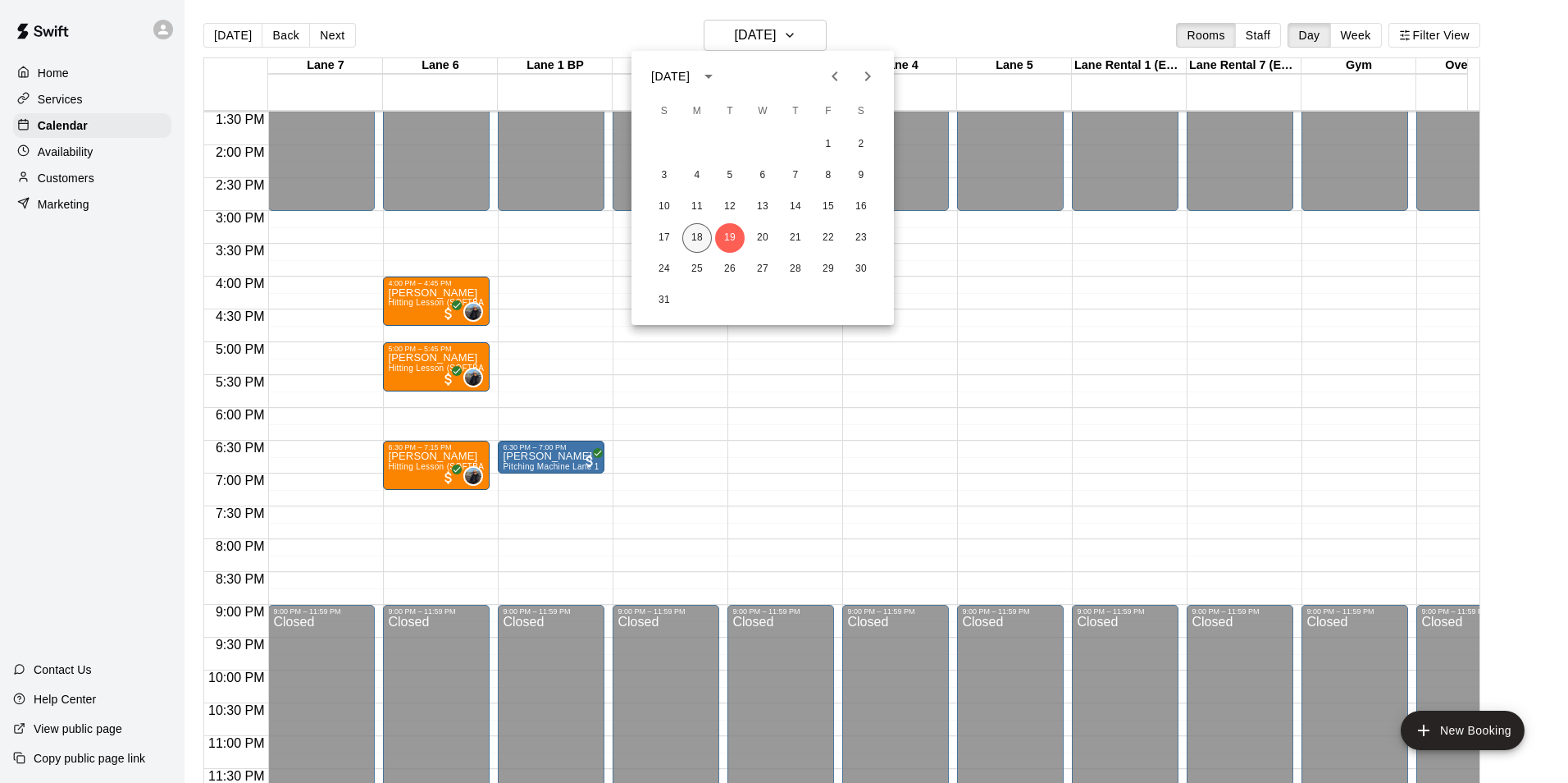
click at [688, 234] on button "18" at bounding box center [697, 238] width 30 height 30
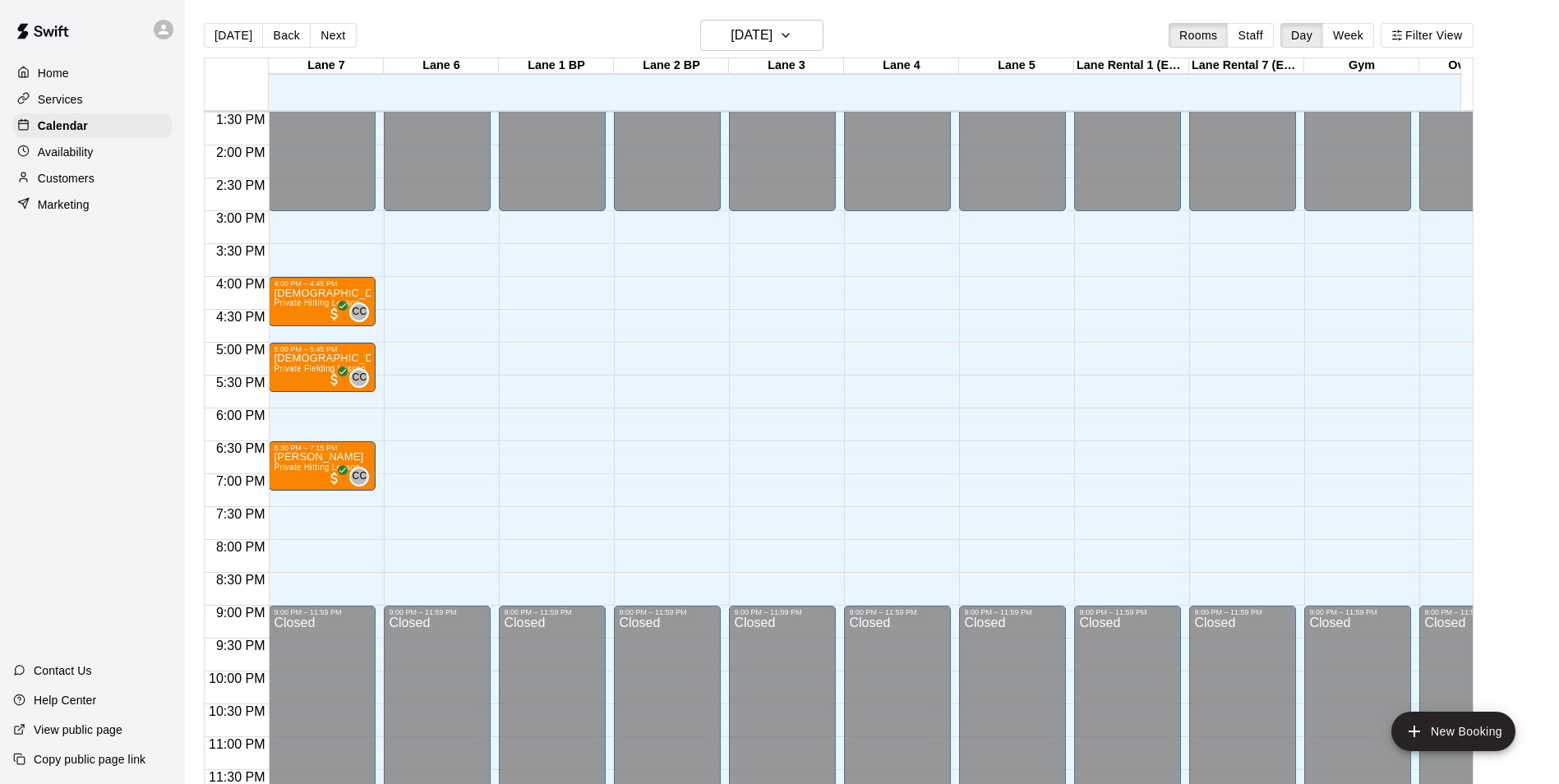
click at [108, 73] on div "Home" at bounding box center [92, 73] width 159 height 25
